Goal: Task Accomplishment & Management: Manage account settings

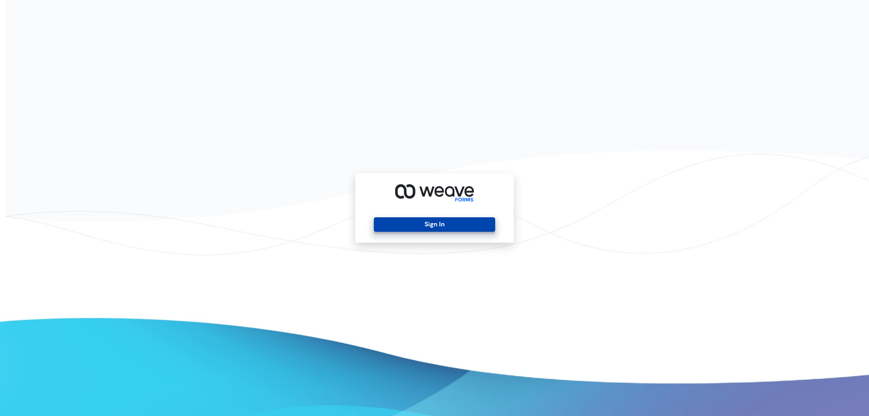
click at [436, 222] on button "Sign In" at bounding box center [434, 224] width 121 height 14
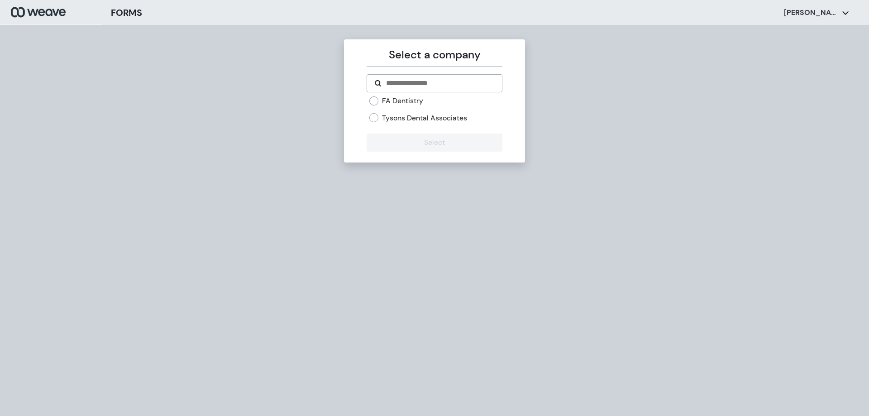
click at [398, 96] on label "FA Dentistry" at bounding box center [402, 101] width 41 height 10
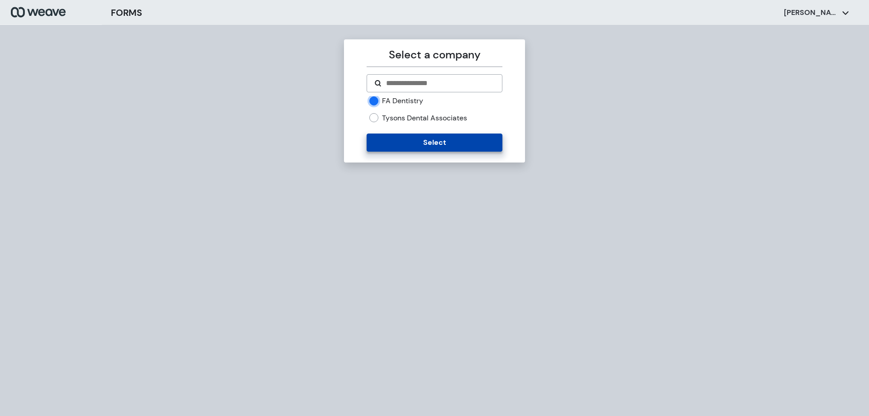
click at [403, 139] on button "Select" at bounding box center [434, 143] width 135 height 18
